Goal: Task Accomplishment & Management: Complete application form

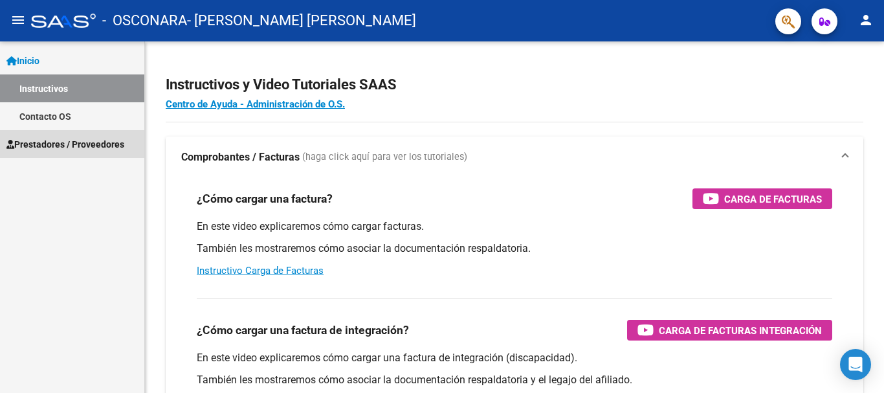
click at [96, 144] on span "Prestadores / Proveedores" at bounding box center [65, 144] width 118 height 14
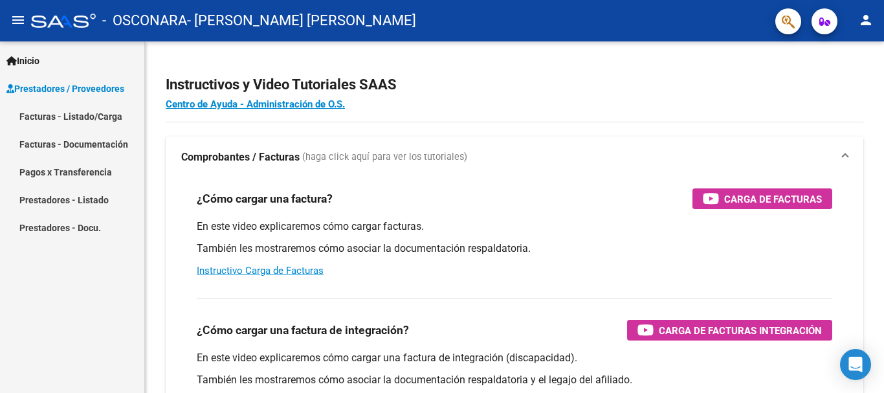
click at [78, 104] on link "Facturas - Listado/Carga" at bounding box center [72, 116] width 144 height 28
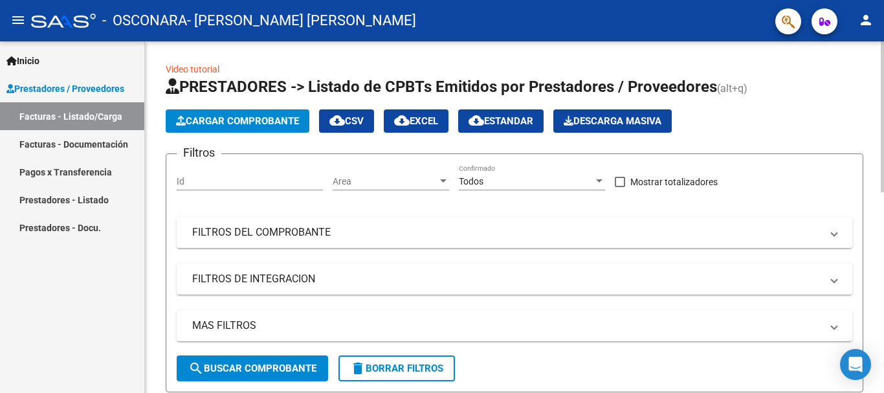
click at [262, 117] on span "Cargar Comprobante" at bounding box center [237, 121] width 123 height 12
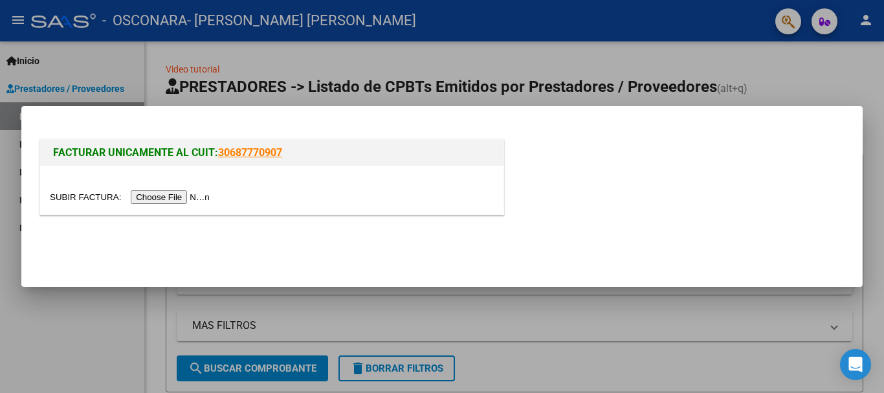
click at [179, 195] on input "file" at bounding box center [132, 197] width 164 height 14
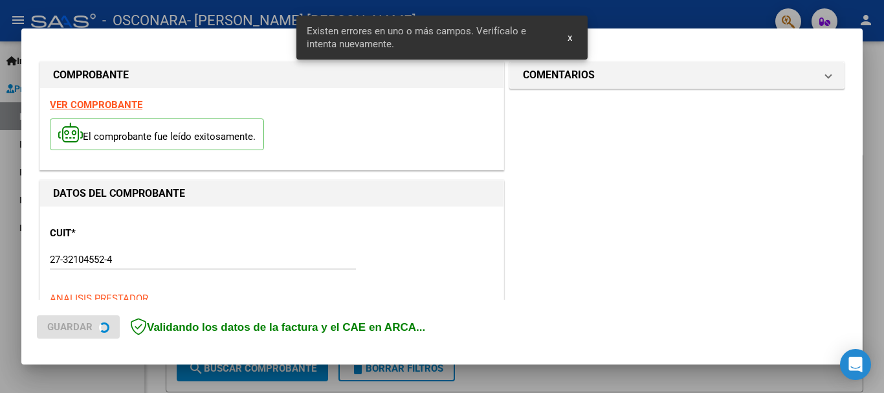
scroll to position [364, 0]
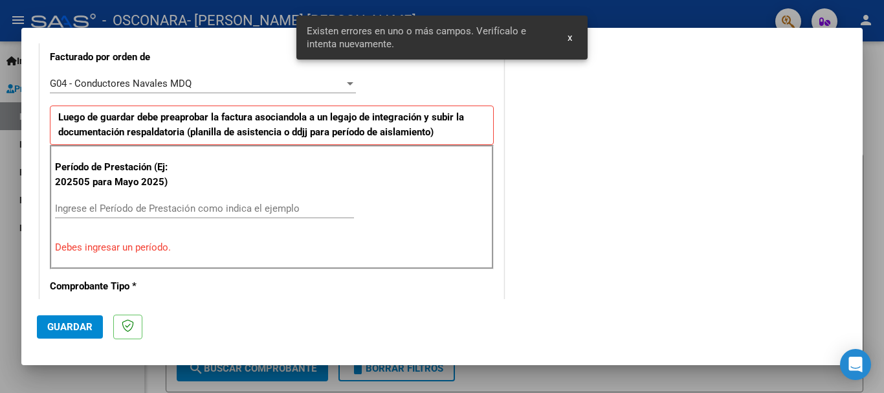
click at [123, 210] on input "Ingrese el Período de Prestación como indica el ejemplo" at bounding box center [204, 209] width 299 height 12
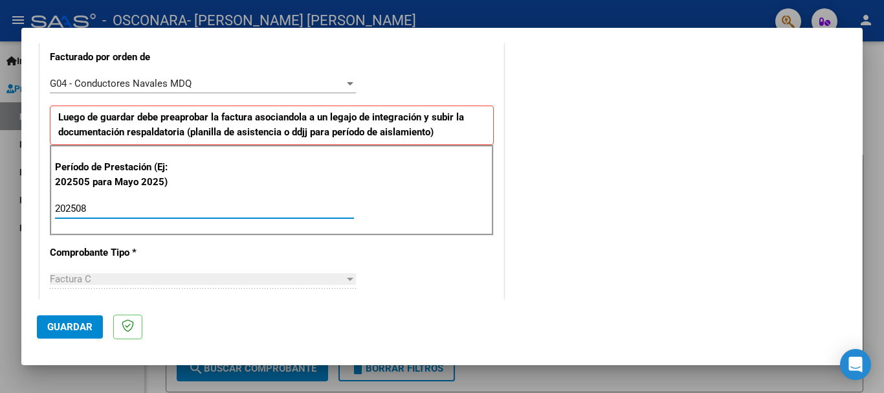
type input "202508"
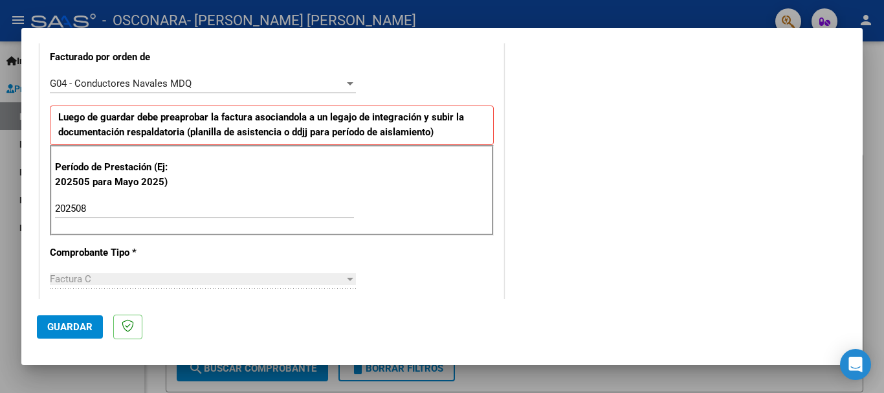
click at [448, 253] on div "CUIT * 27-32104552-4 Ingresar CUIT ANALISIS PRESTADOR [PERSON_NAME] [PERSON_NAM…" at bounding box center [271, 361] width 463 height 1040
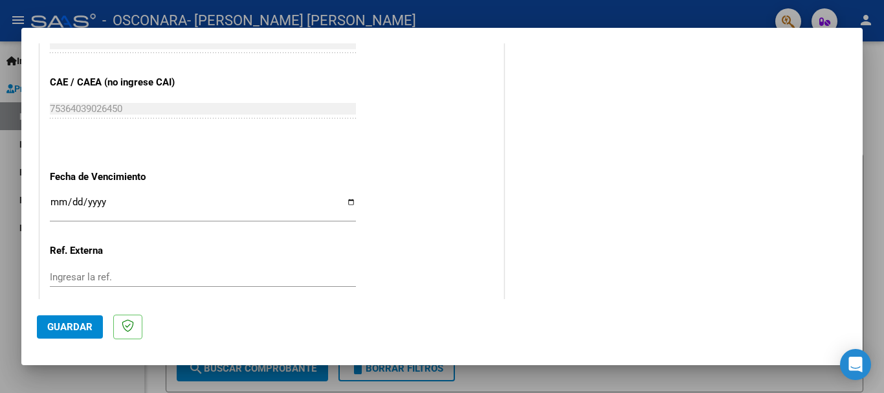
scroll to position [827, 0]
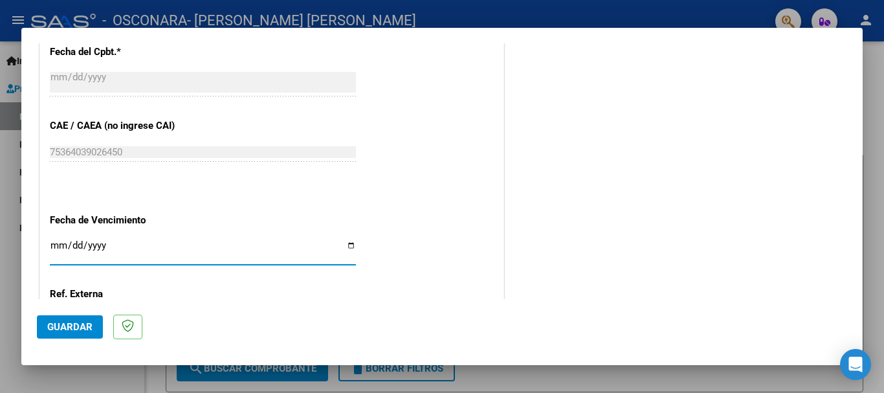
click at [348, 243] on input "Ingresar la fecha" at bounding box center [203, 250] width 306 height 21
type input "[DATE]"
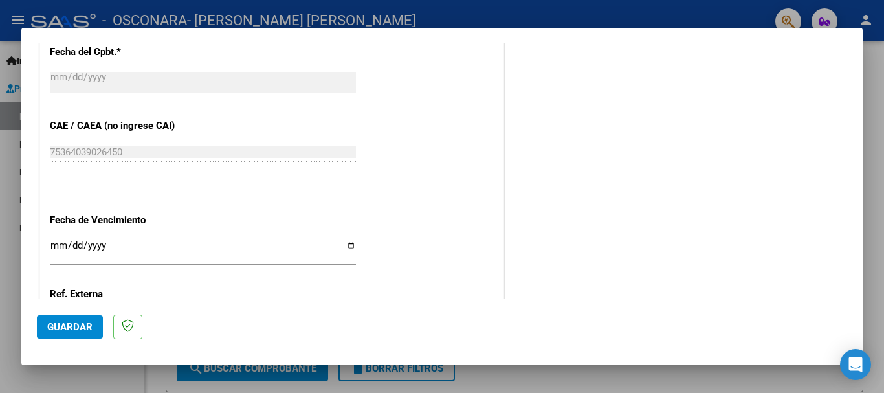
scroll to position [949, 0]
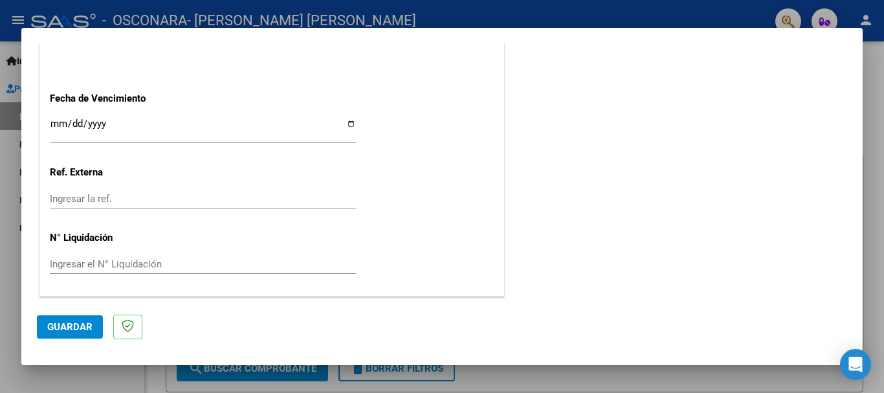
click at [68, 322] on span "Guardar" at bounding box center [69, 327] width 45 height 12
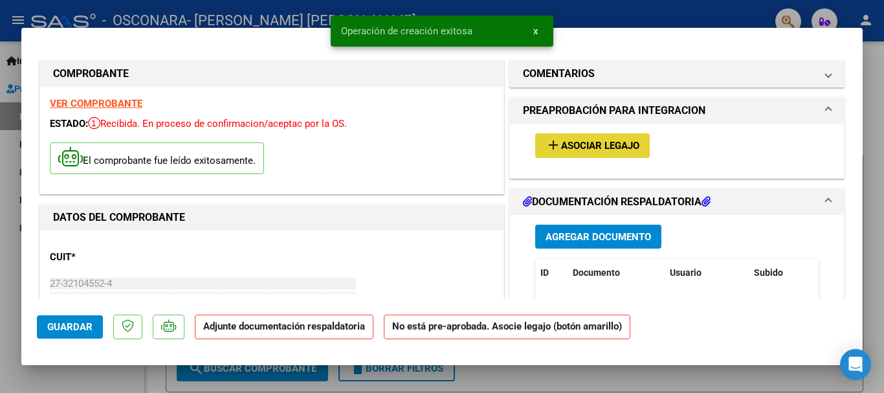
click at [580, 142] on span "Asociar Legajo" at bounding box center [600, 146] width 78 height 12
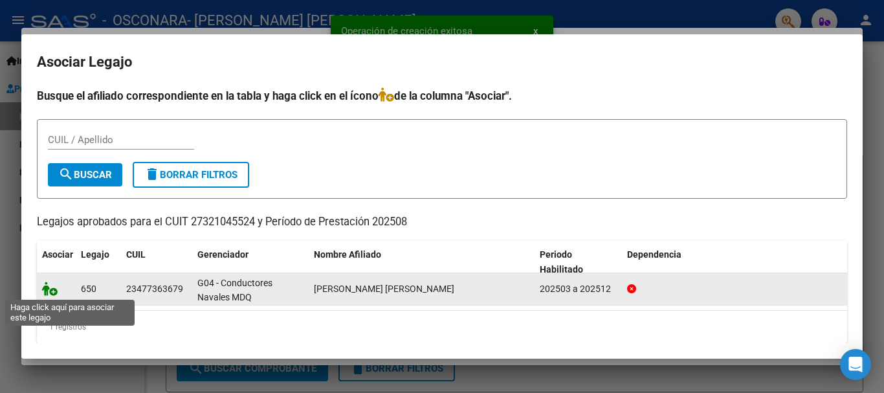
click at [47, 286] on icon at bounding box center [50, 289] width 16 height 14
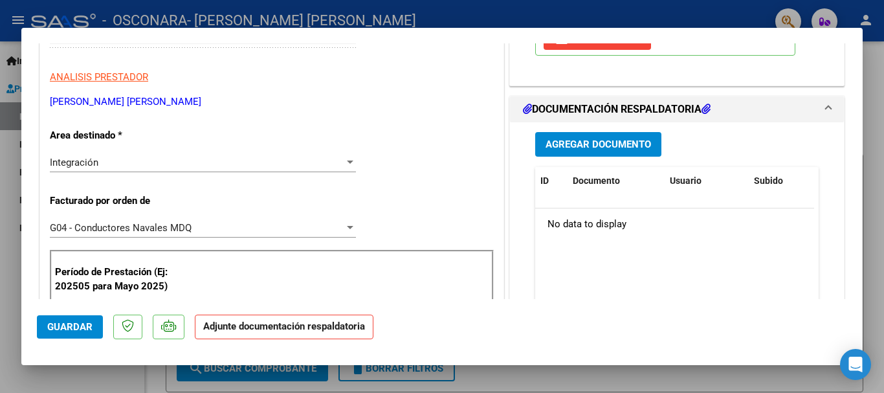
scroll to position [252, 0]
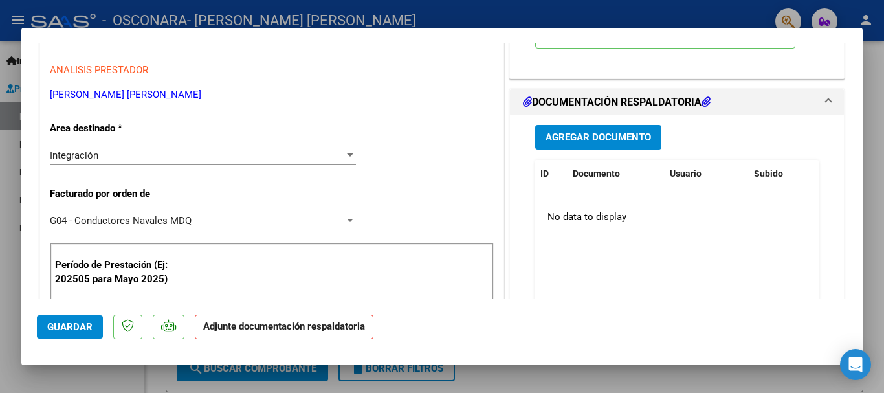
click at [608, 142] on span "Agregar Documento" at bounding box center [599, 138] width 106 height 12
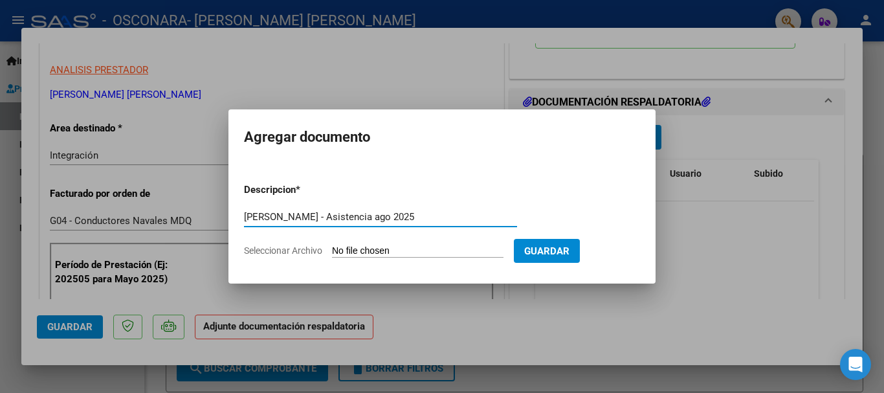
type input "[PERSON_NAME] - Asistencia ago 2025"
click at [404, 251] on input "Seleccionar Archivo" at bounding box center [418, 251] width 172 height 12
type input "C:\fakepath\[PERSON_NAME] - Asistencia ago 2025.pdf"
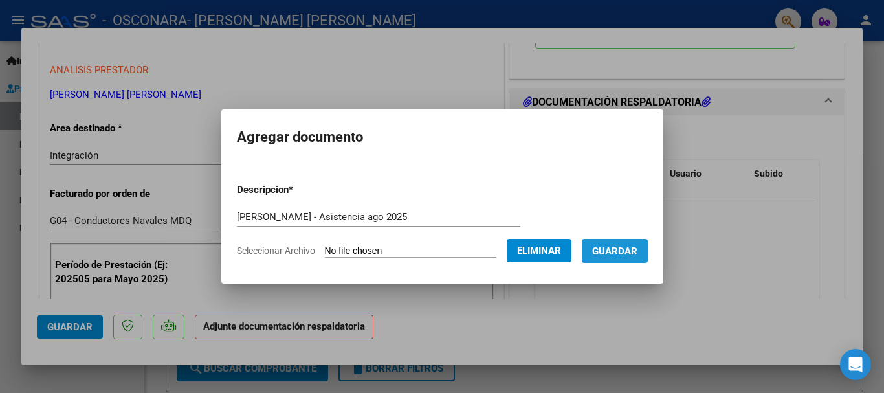
click at [618, 254] on span "Guardar" at bounding box center [614, 251] width 45 height 12
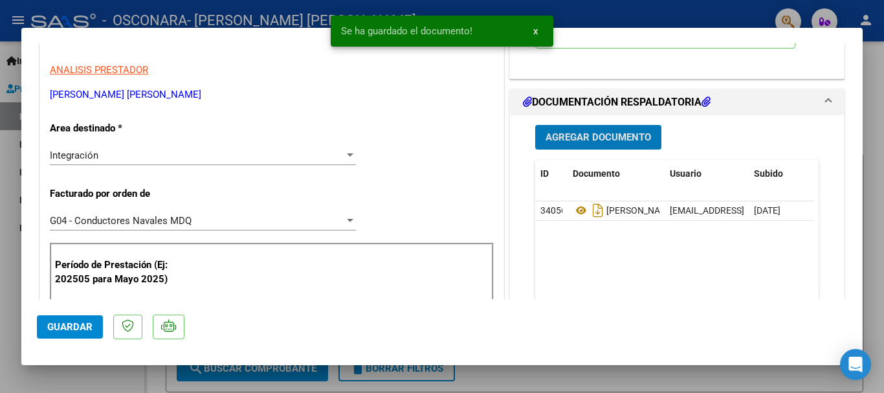
click at [612, 142] on span "Agregar Documento" at bounding box center [599, 138] width 106 height 12
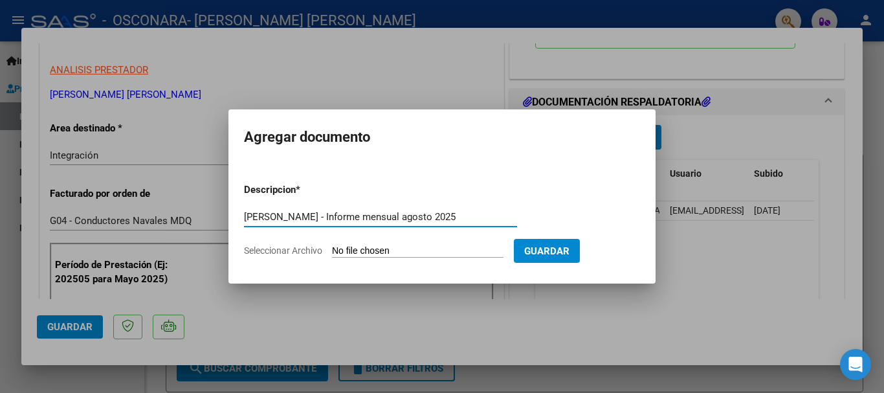
type input "[PERSON_NAME] - Informe mensual agosto 2025"
click at [426, 249] on input "Seleccionar Archivo" at bounding box center [418, 251] width 172 height 12
type input "C:\fakepath\[PERSON_NAME] - Informe mensual AGOSTO 2025.pdf"
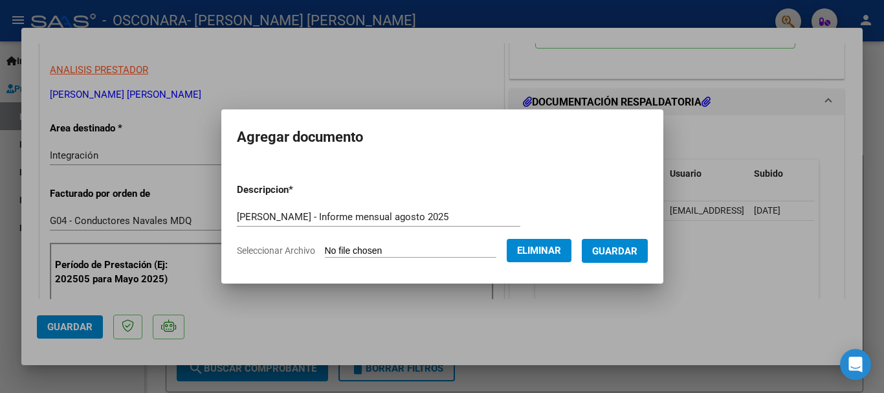
click at [620, 260] on button "Guardar" at bounding box center [615, 251] width 66 height 24
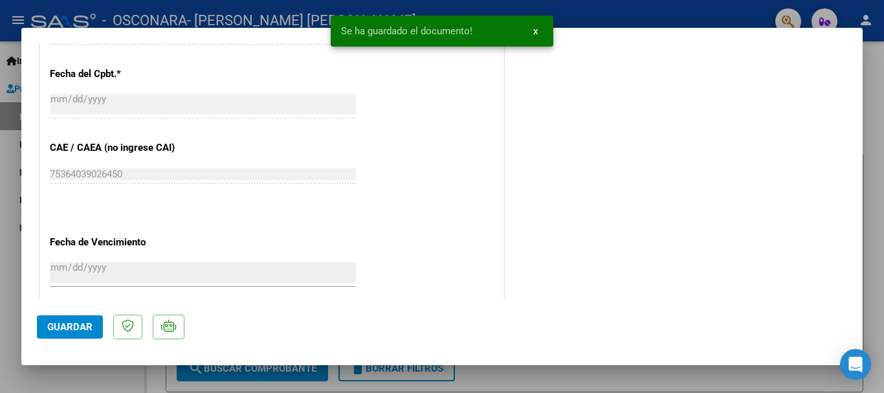
scroll to position [968, 0]
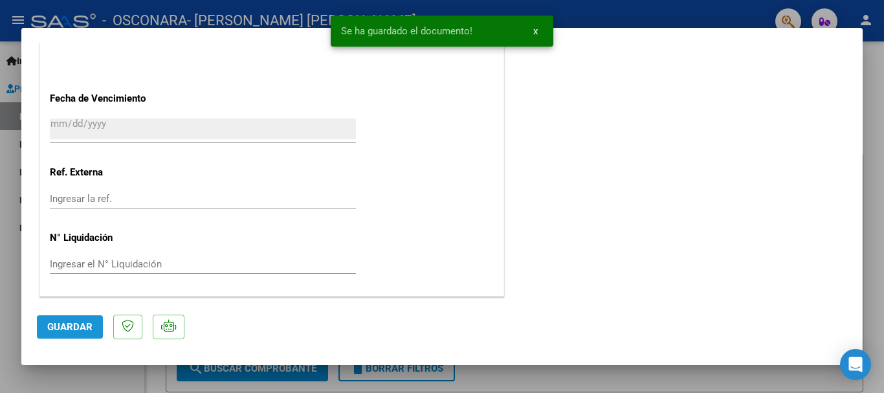
click at [65, 326] on span "Guardar" at bounding box center [69, 327] width 45 height 12
click at [0, 316] on div at bounding box center [442, 196] width 884 height 393
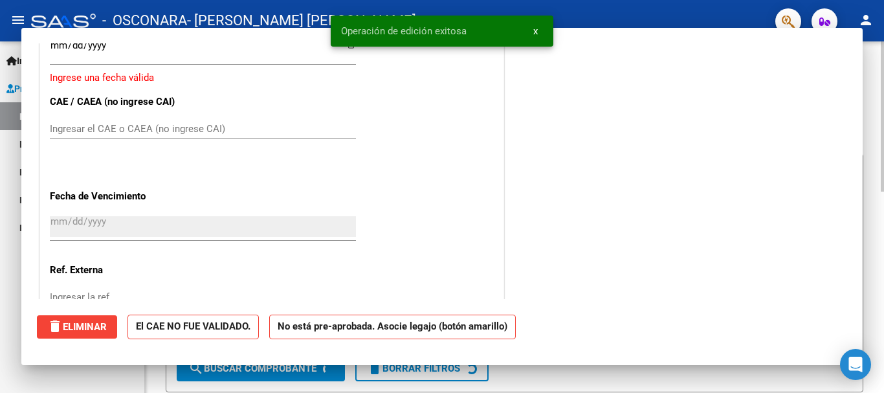
scroll to position [0, 0]
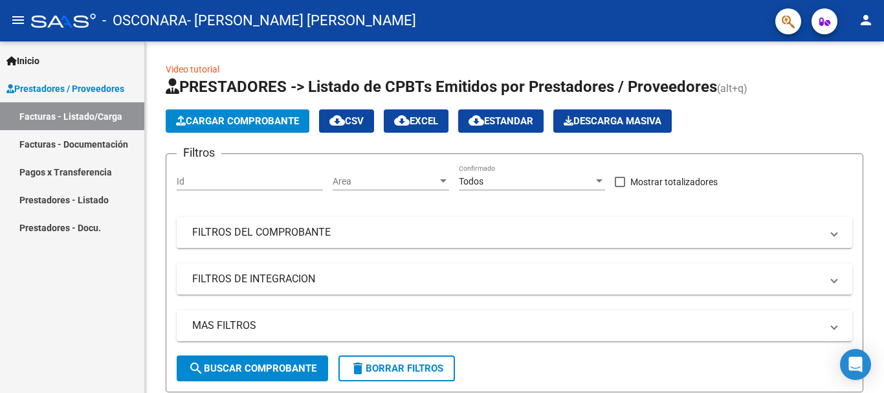
click at [95, 174] on link "Pagos x Transferencia" at bounding box center [72, 172] width 144 height 28
